Goal: Information Seeking & Learning: Learn about a topic

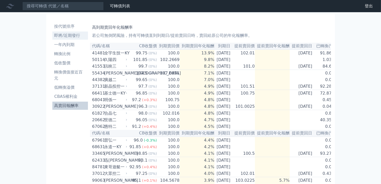
click at [64, 34] on li "即將/近期發行" at bounding box center [70, 36] width 36 height 6
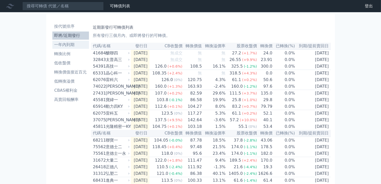
click at [65, 42] on li "一年內到期" at bounding box center [70, 45] width 37 height 6
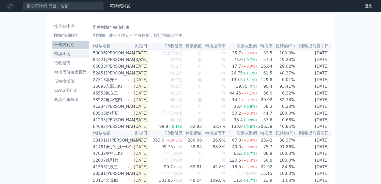
click at [62, 54] on li "轉換比例" at bounding box center [70, 54] width 37 height 6
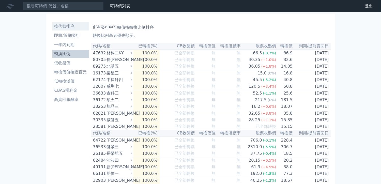
click at [66, 24] on li "按代號排序" at bounding box center [70, 26] width 37 height 6
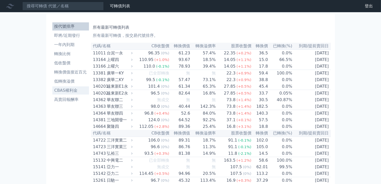
click at [66, 89] on li "CBAS權利金" at bounding box center [70, 90] width 37 height 6
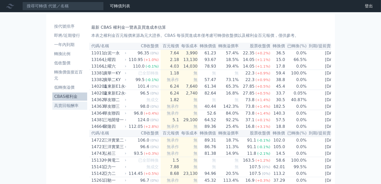
click at [65, 105] on li "高賣回報酬率" at bounding box center [69, 106] width 35 height 6
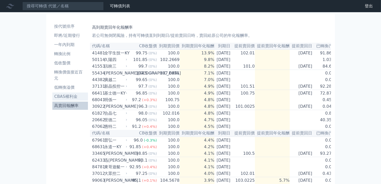
click at [67, 97] on li "CBAS權利金" at bounding box center [70, 96] width 36 height 6
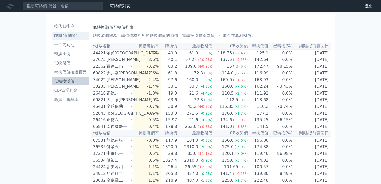
click at [62, 35] on li "即將/近期發行" at bounding box center [70, 36] width 37 height 6
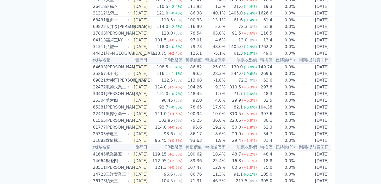
scroll to position [190, 0]
